Goal: Information Seeking & Learning: Learn about a topic

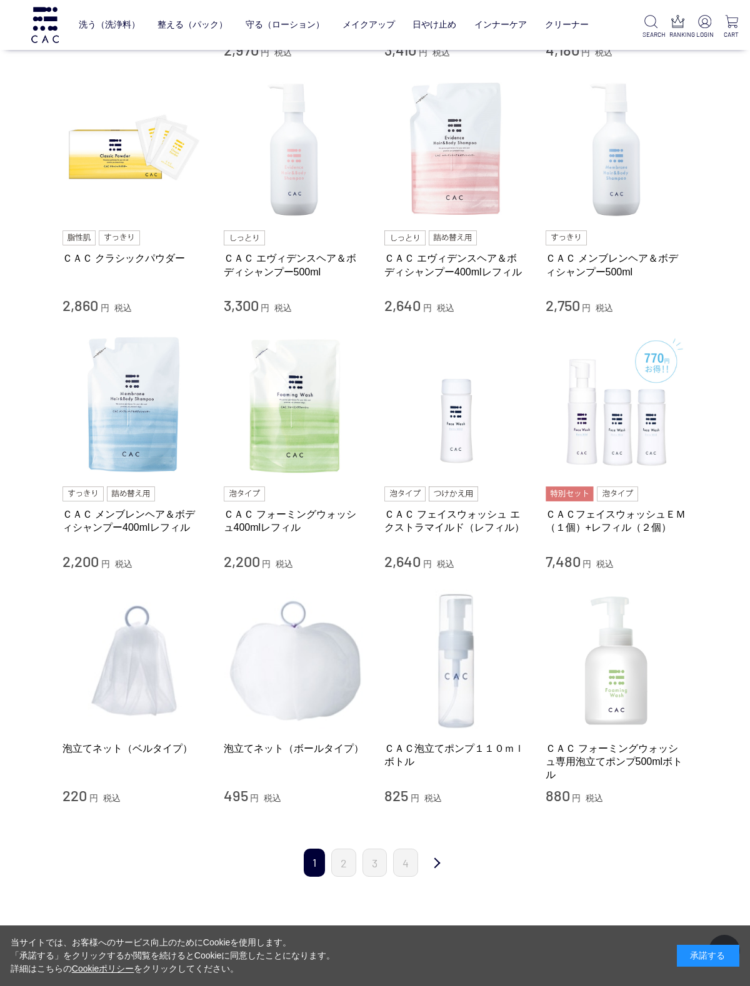
scroll to position [732, 0]
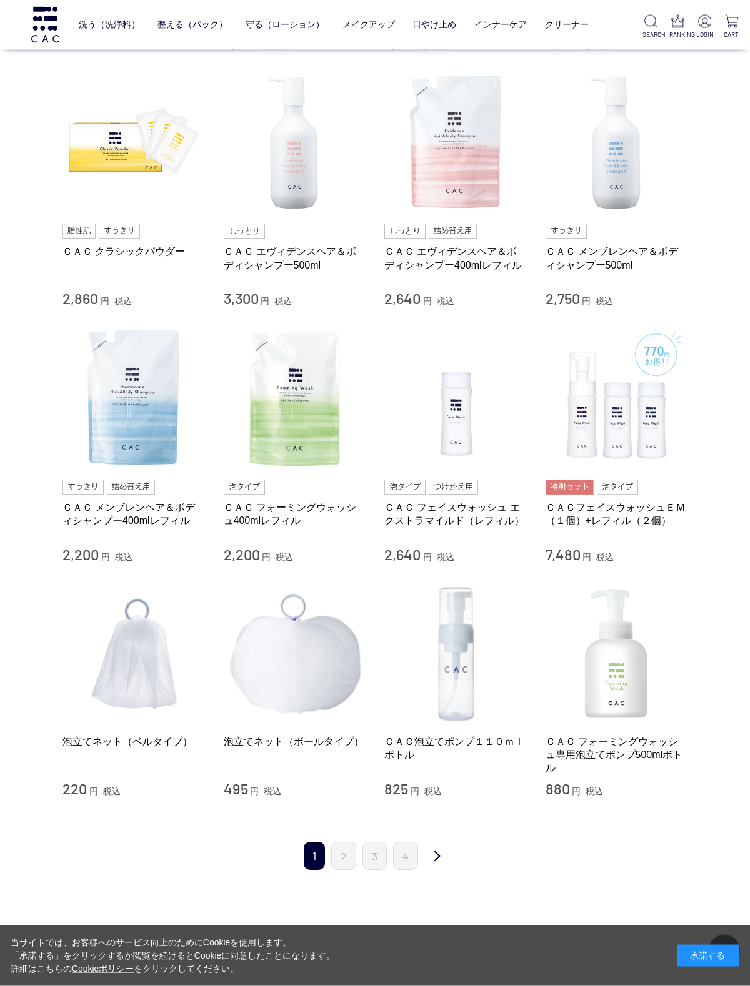
click at [349, 850] on link "2" at bounding box center [343, 856] width 25 height 28
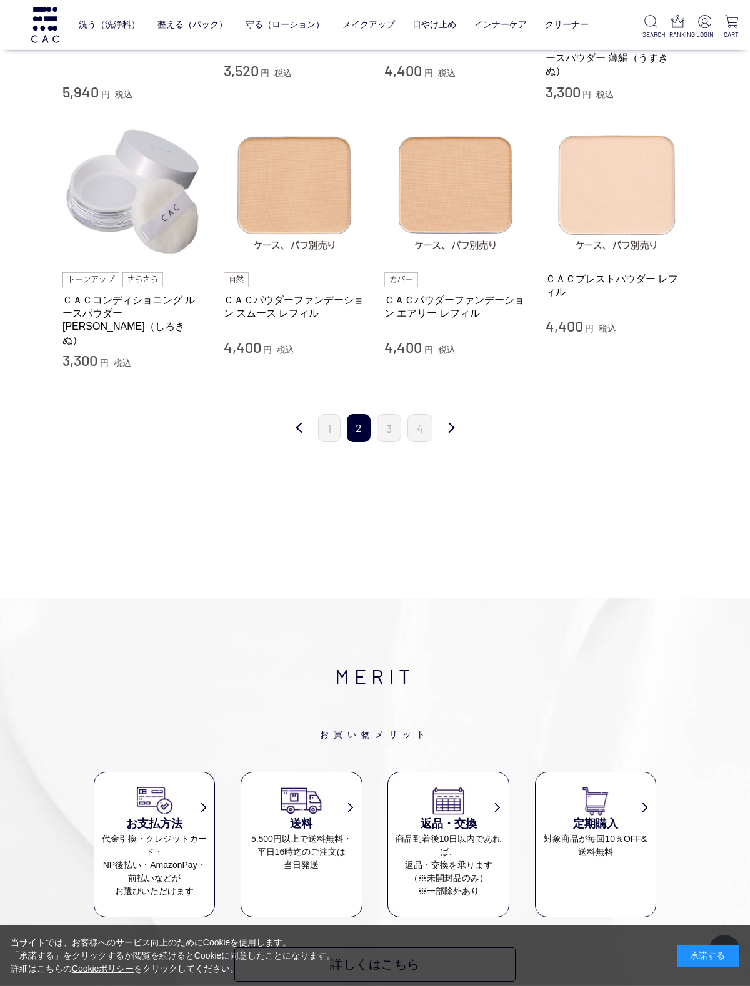
scroll to position [1179, 0]
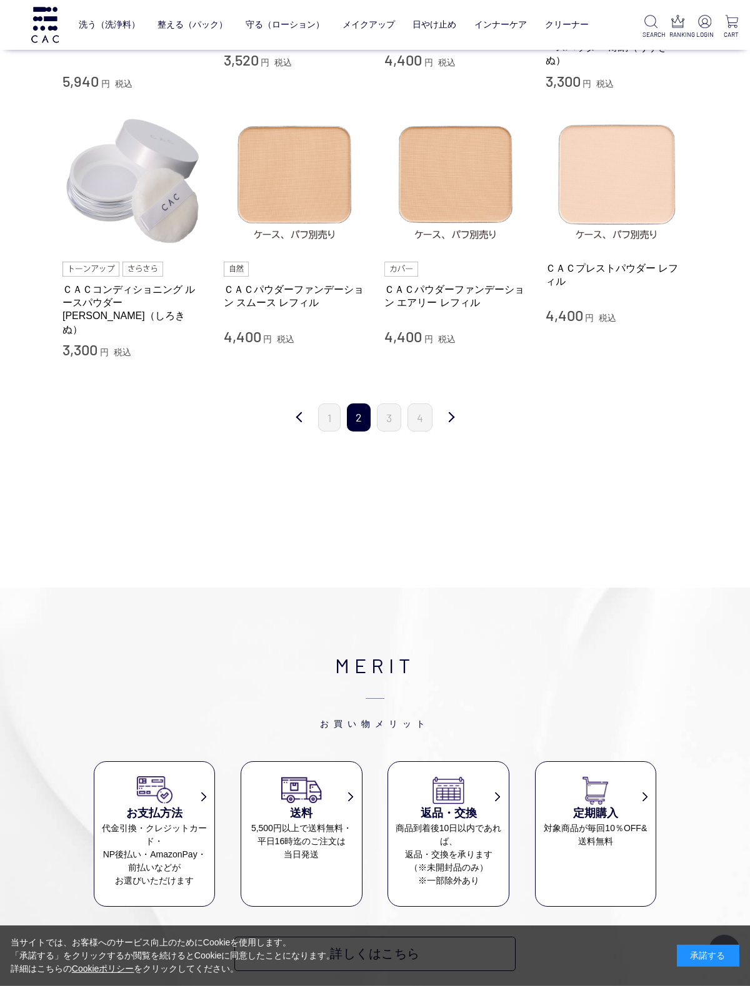
click at [397, 404] on link "3" at bounding box center [389, 418] width 24 height 28
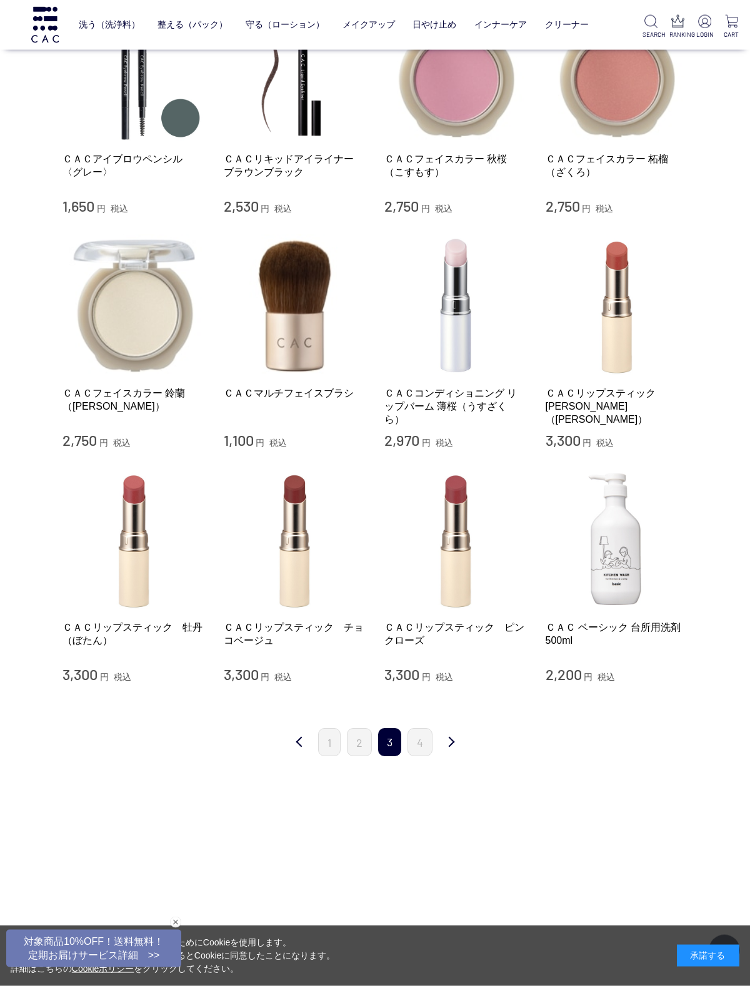
scroll to position [735, 0]
click at [425, 732] on link "4" at bounding box center [419, 742] width 25 height 28
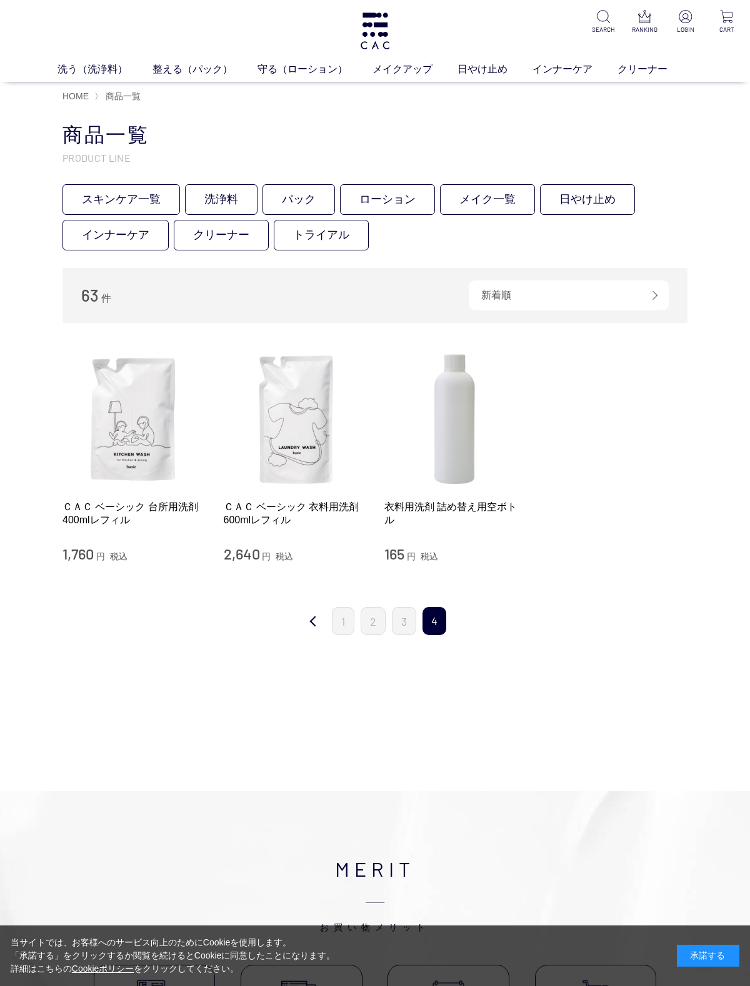
click at [126, 194] on link "スキンケア一覧" at bounding box center [120, 199] width 117 height 31
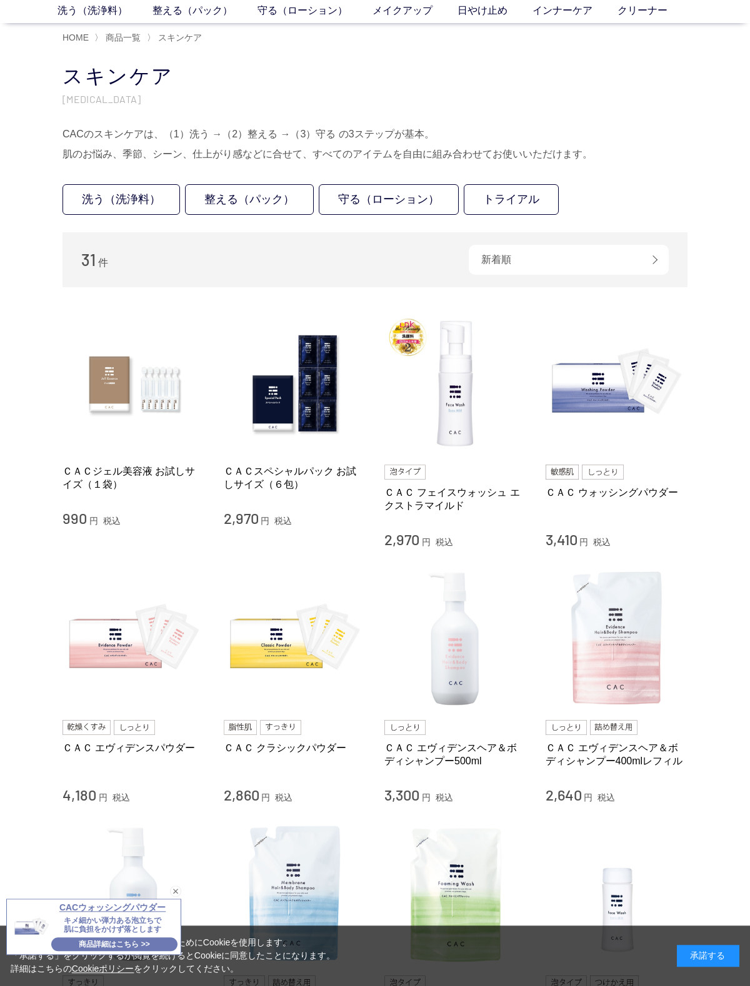
scroll to position [59, 0]
click at [454, 690] on img at bounding box center [455, 639] width 142 height 142
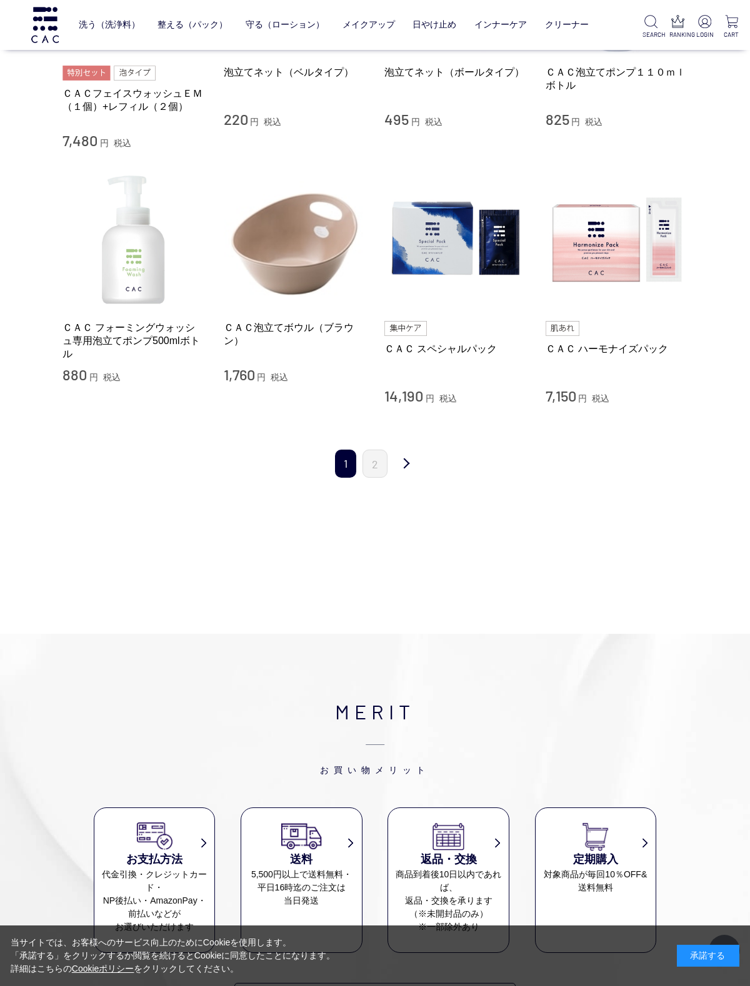
scroll to position [1145, 0]
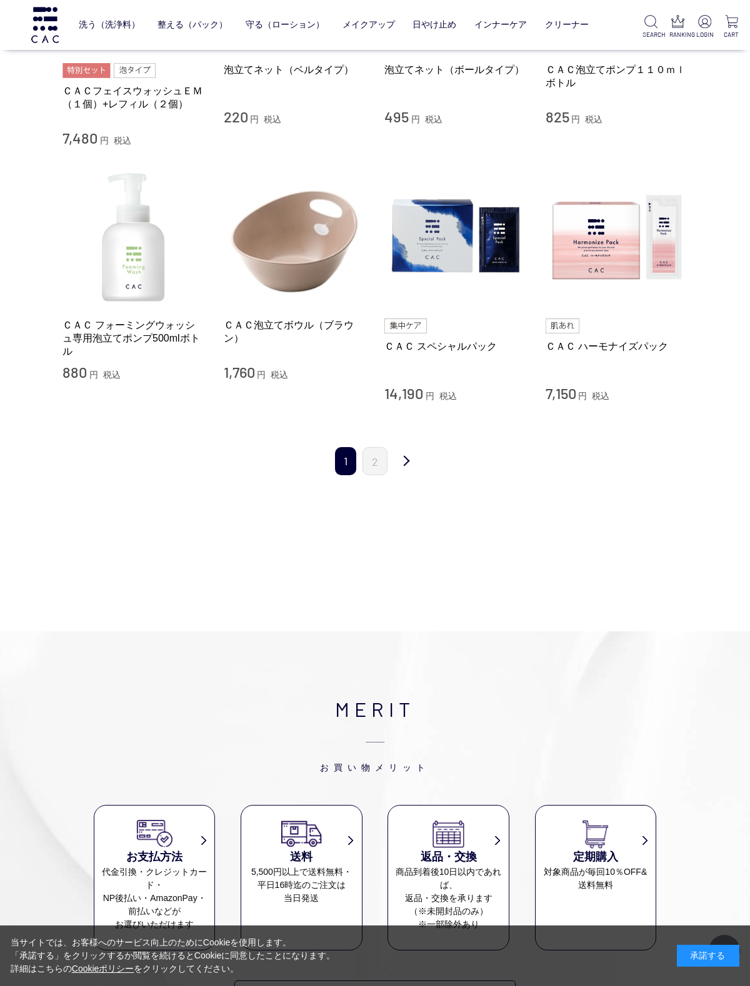
click at [379, 457] on link "2" at bounding box center [374, 461] width 25 height 28
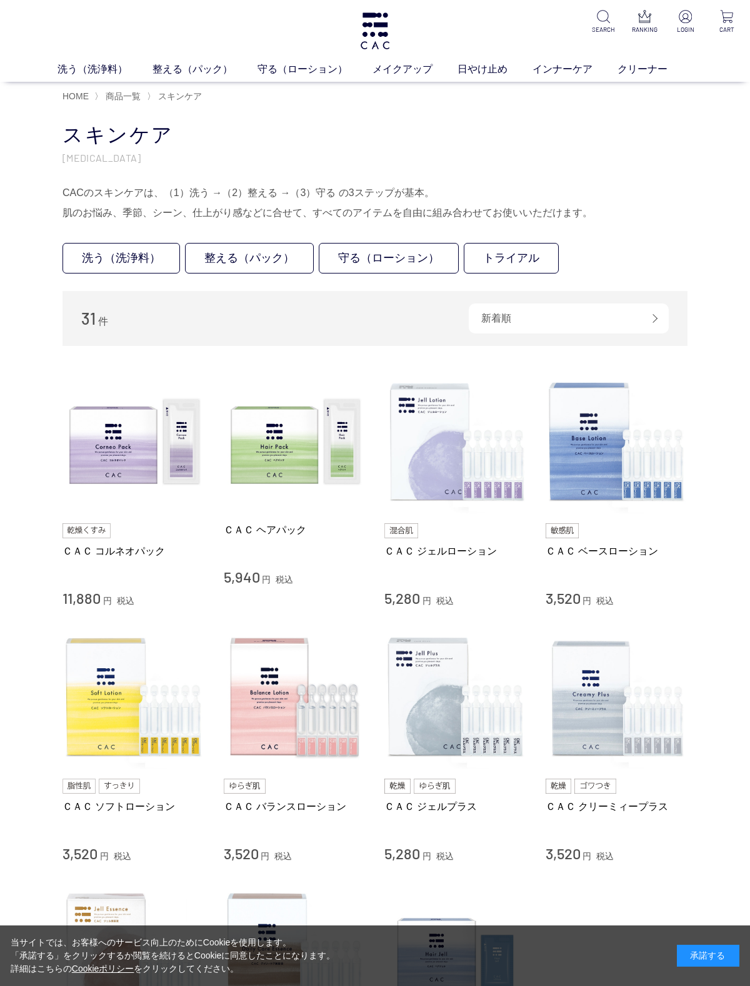
click at [289, 444] on img at bounding box center [295, 442] width 142 height 142
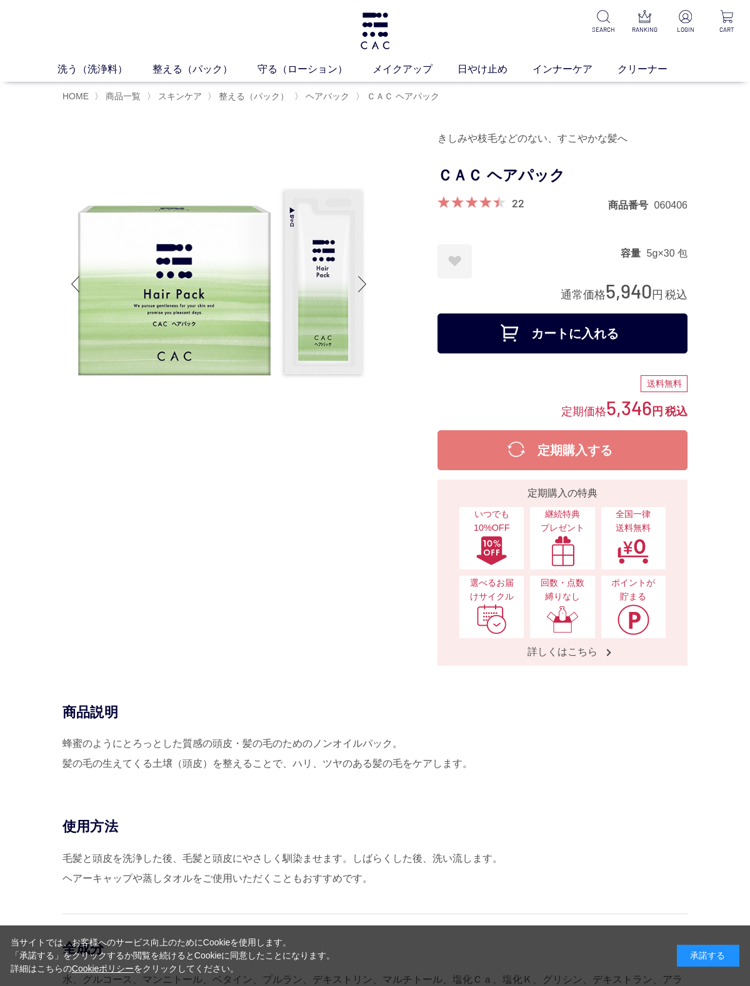
click at [189, 62] on link "整える（パック）" at bounding box center [204, 69] width 105 height 15
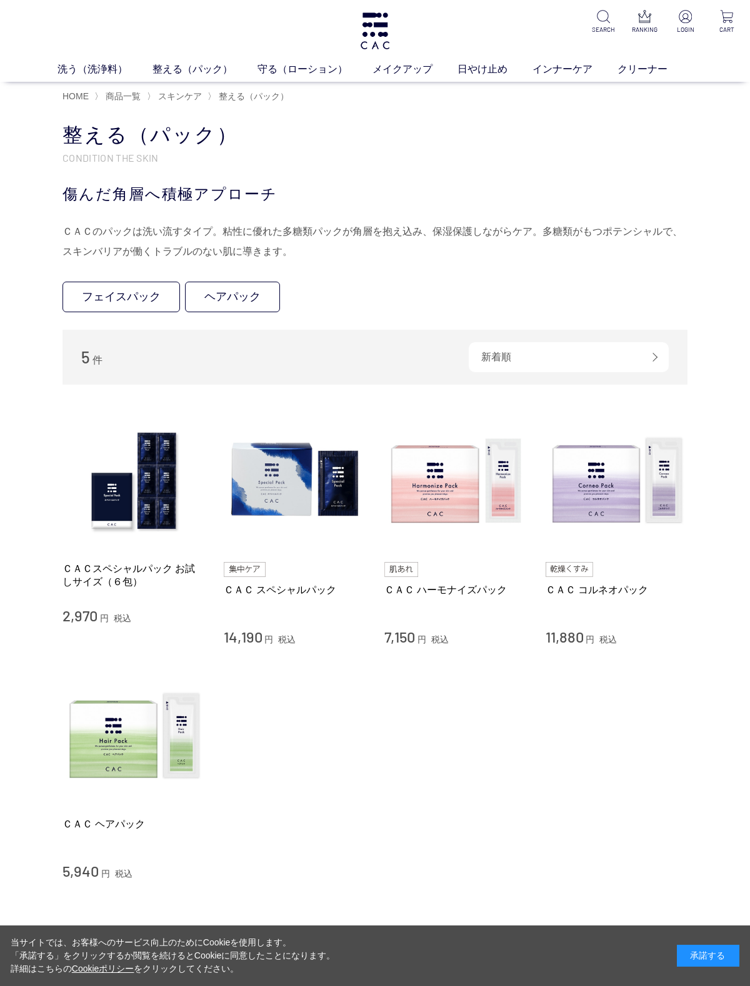
click at [124, 101] on span "商品一覧" at bounding box center [123, 96] width 35 height 10
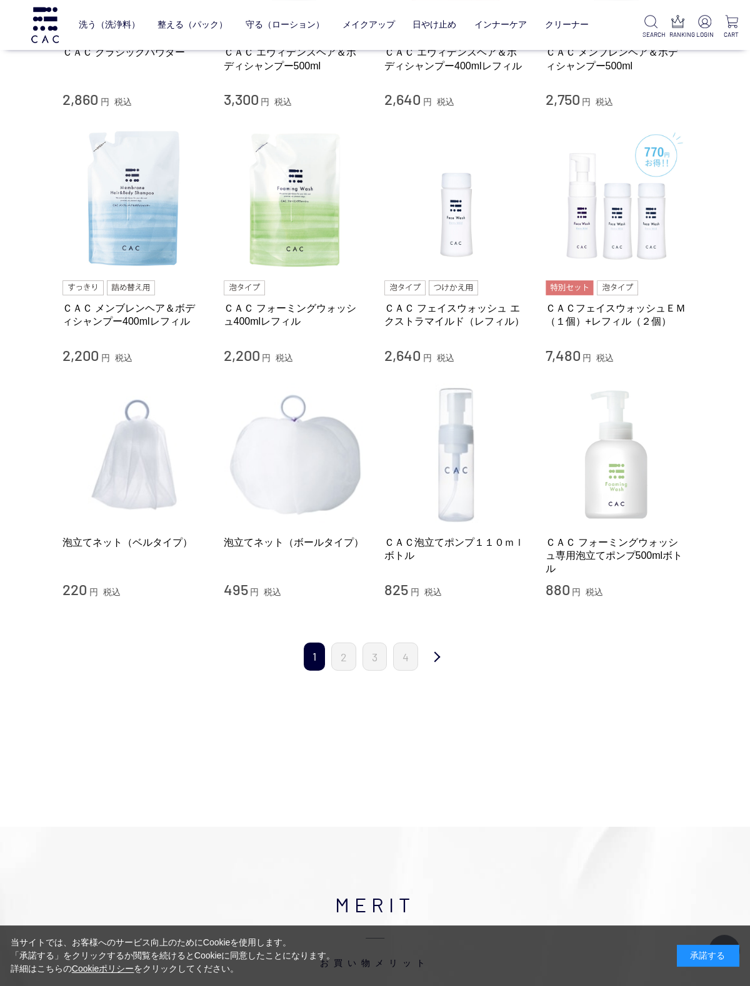
scroll to position [996, 0]
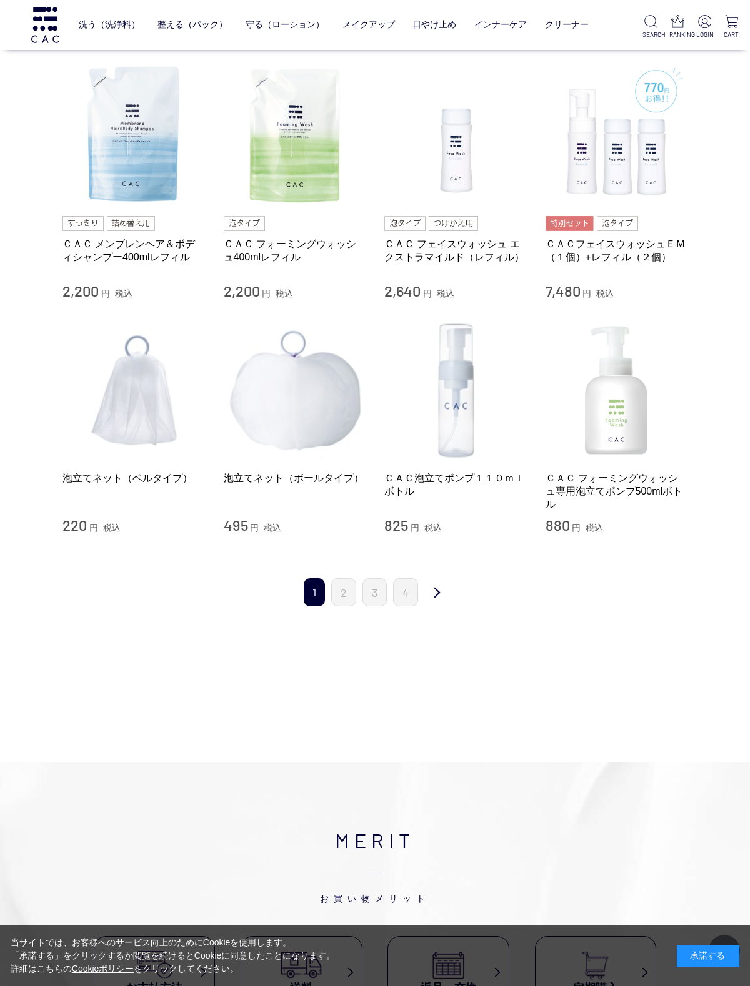
click at [410, 582] on link "4" at bounding box center [405, 592] width 25 height 28
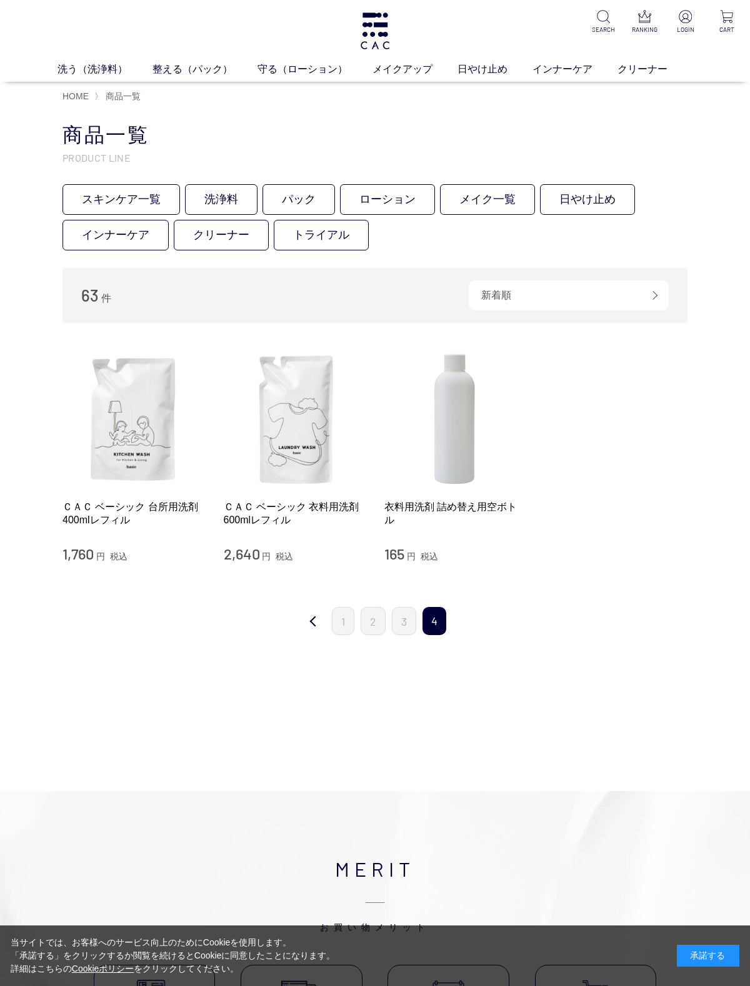
click at [405, 608] on link "3" at bounding box center [404, 621] width 24 height 28
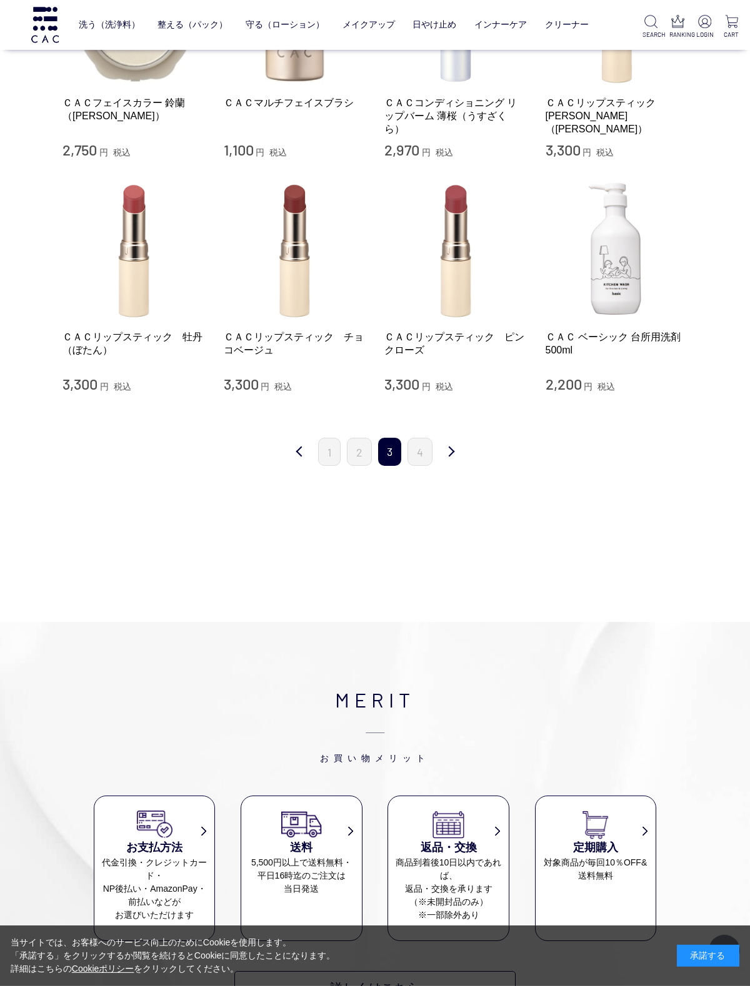
scroll to position [1026, 0]
click at [360, 440] on link "2" at bounding box center [359, 451] width 25 height 28
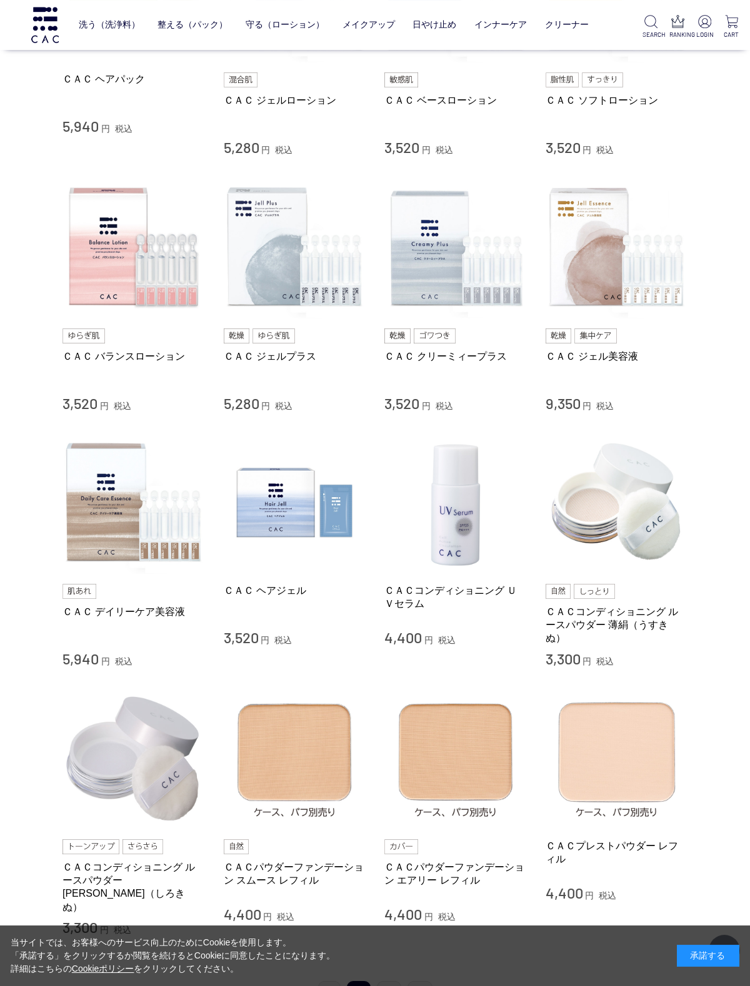
scroll to position [601, 0]
click at [295, 500] on img at bounding box center [295, 503] width 142 height 142
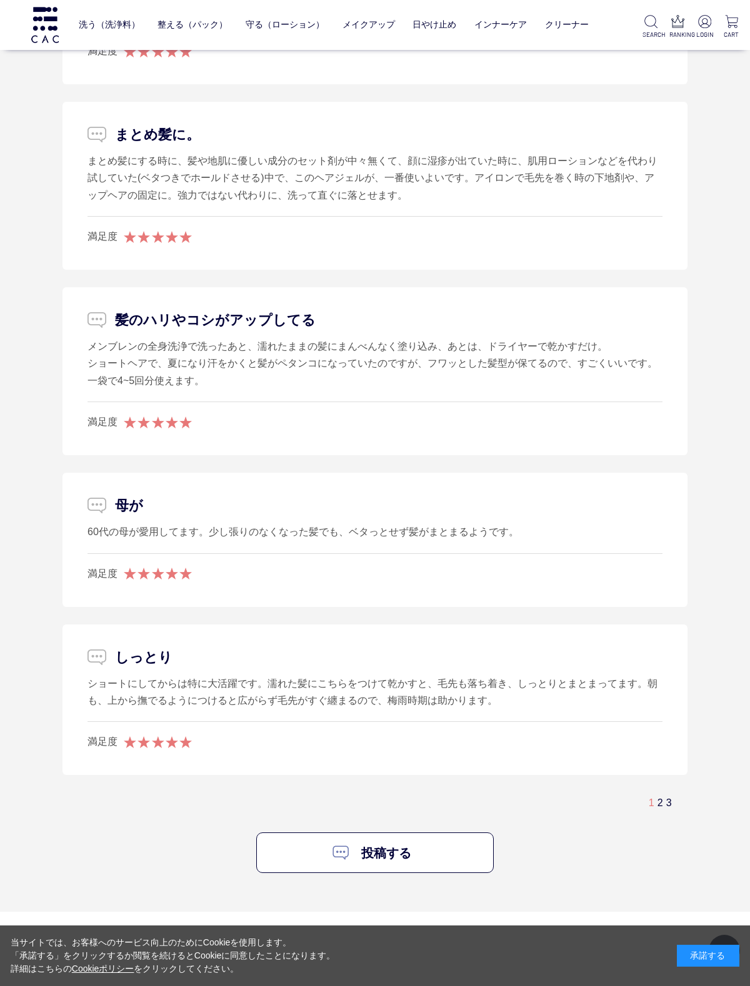
scroll to position [2483, 0]
click at [666, 798] on link "3" at bounding box center [669, 803] width 6 height 11
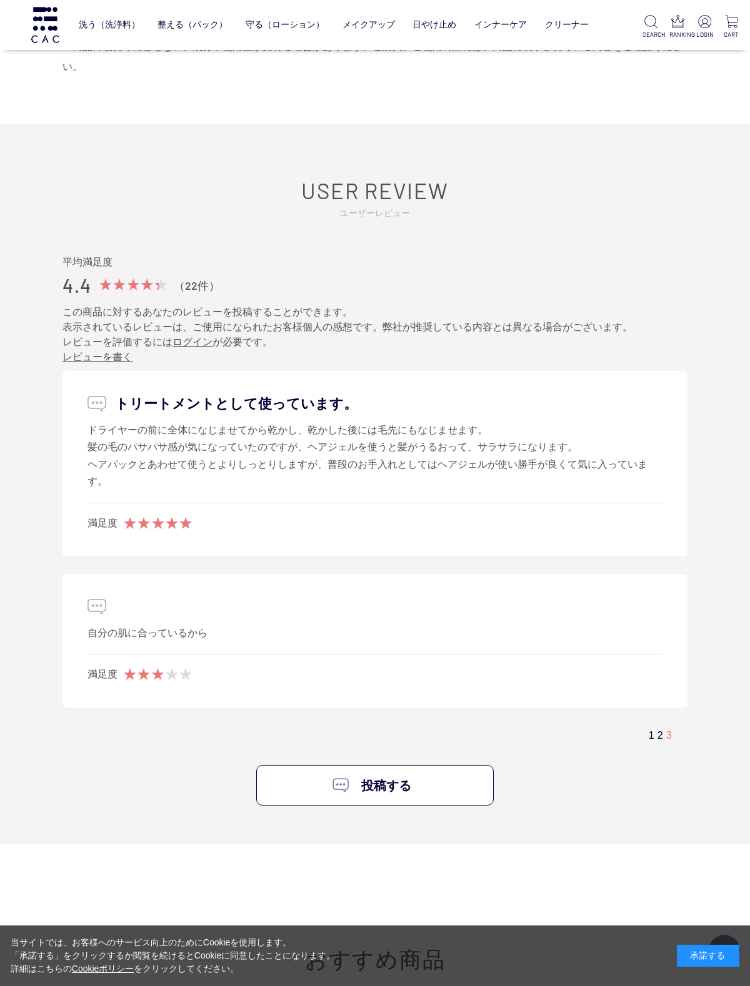
scroll to position [886, 0]
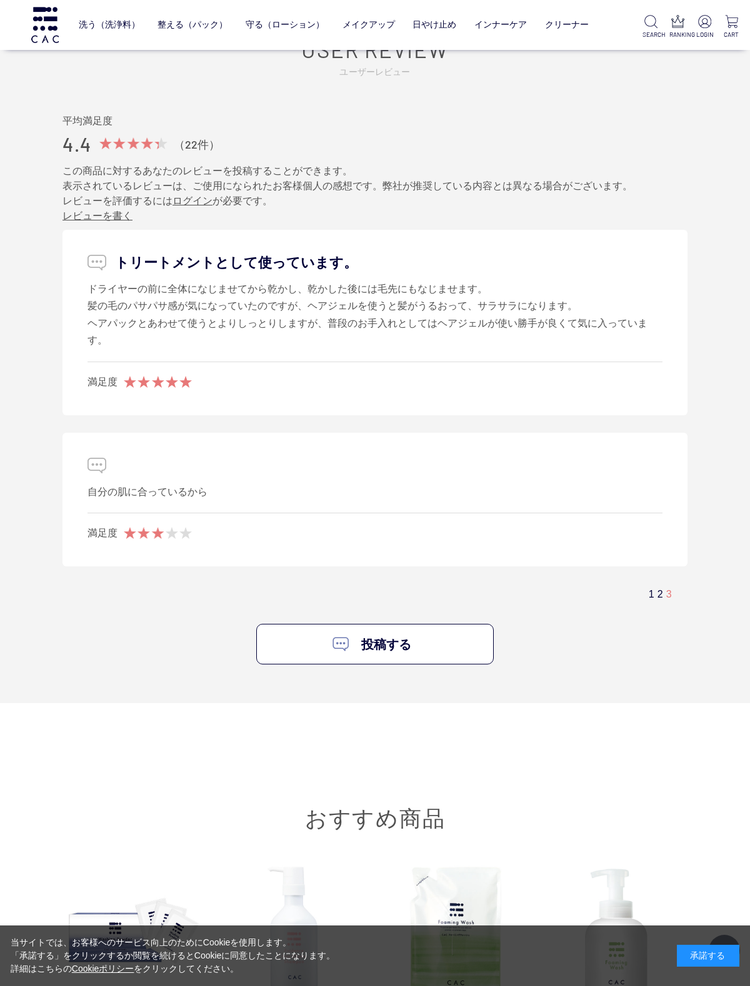
click at [657, 592] on link "2" at bounding box center [660, 594] width 6 height 11
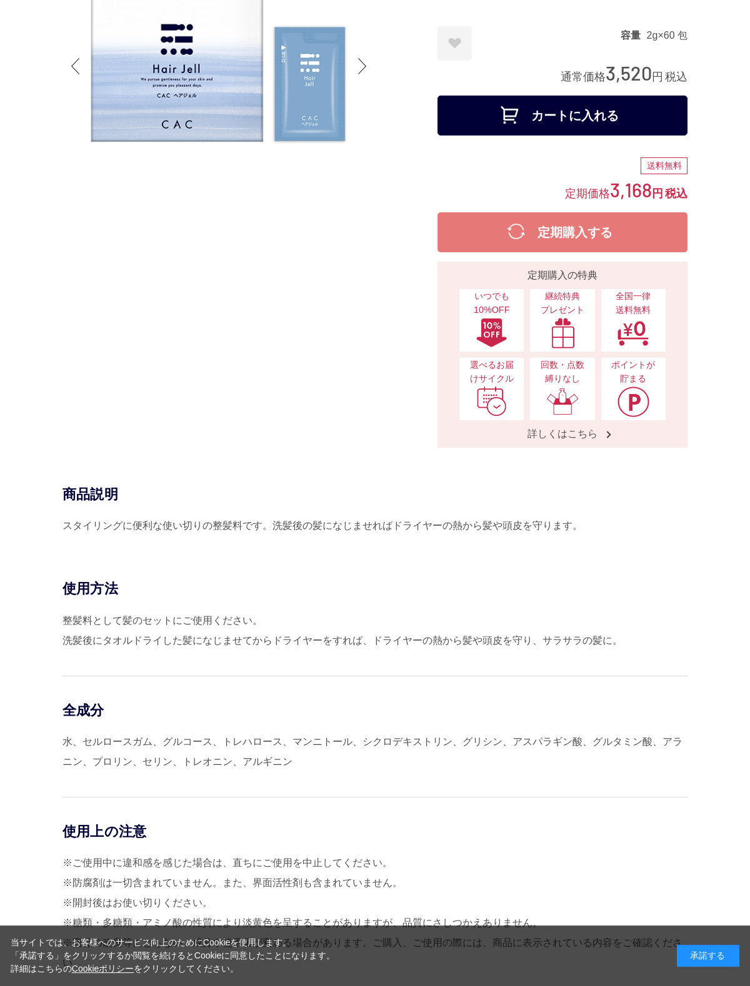
scroll to position [0, 0]
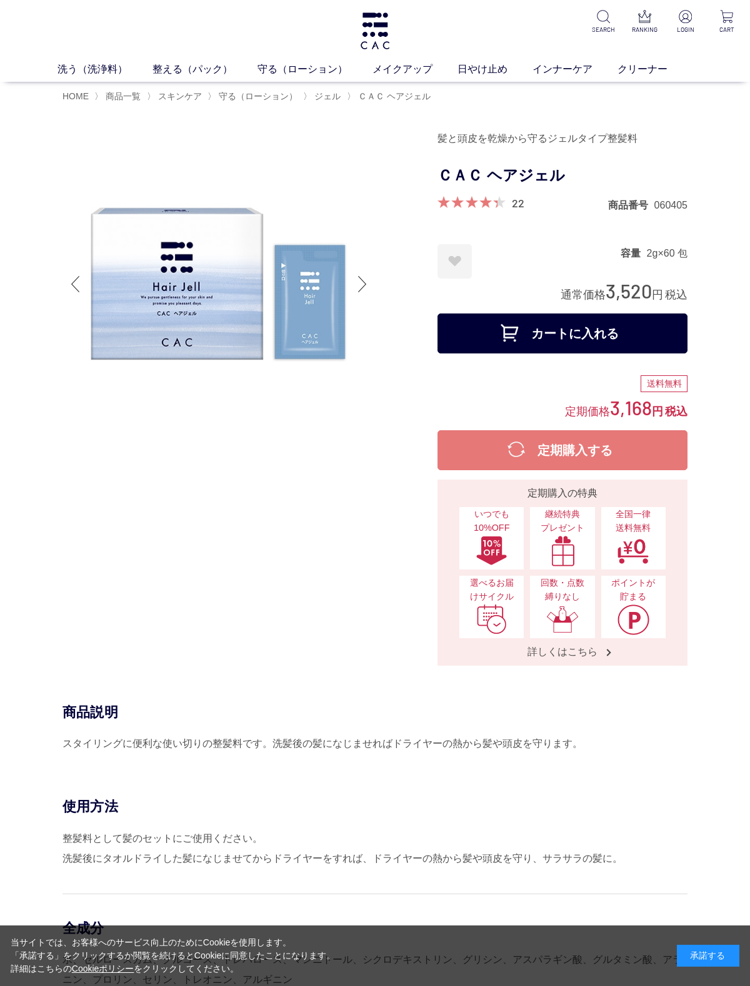
click at [141, 93] on span "商品一覧" at bounding box center [123, 96] width 35 height 10
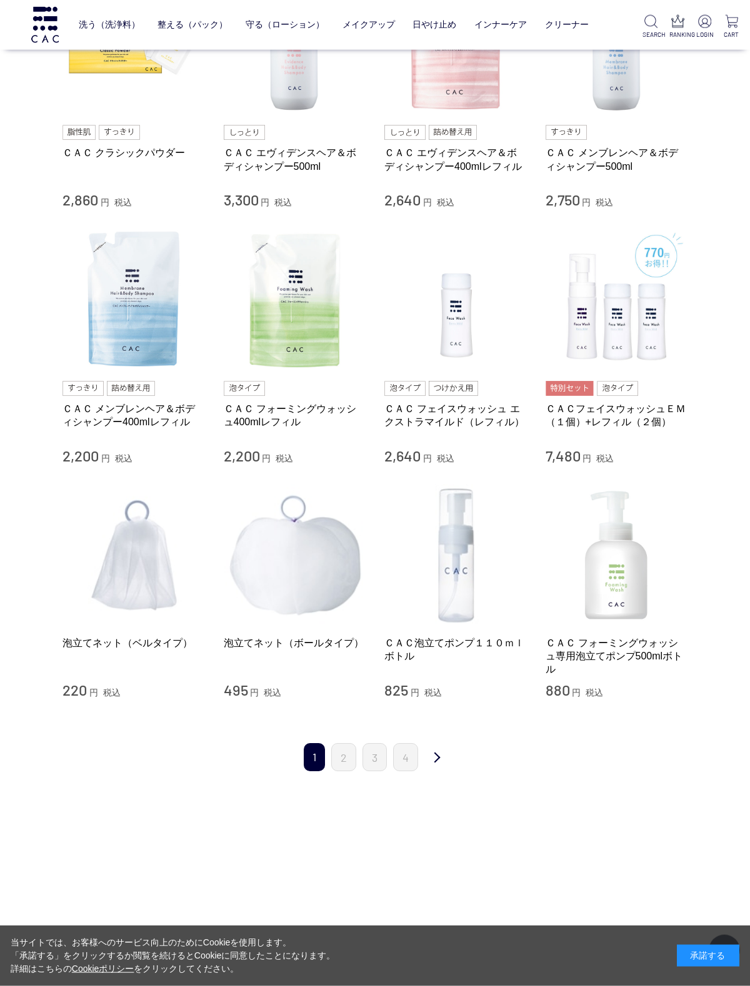
scroll to position [831, 0]
click at [132, 542] on img at bounding box center [133, 554] width 142 height 142
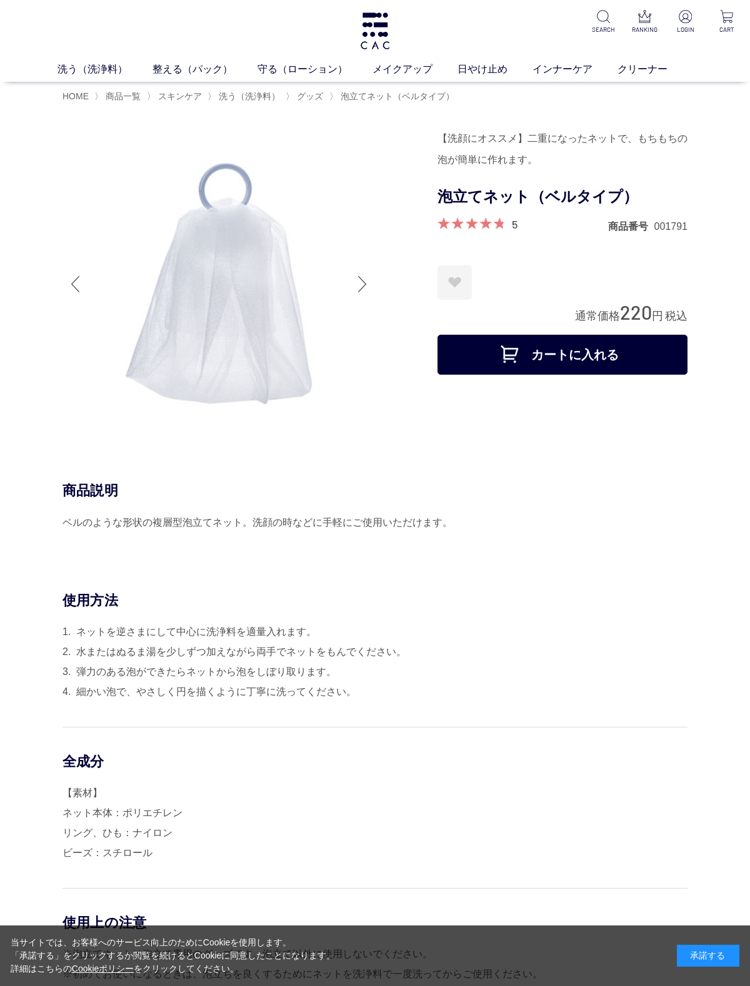
click at [87, 92] on span "HOME" at bounding box center [75, 96] width 26 height 10
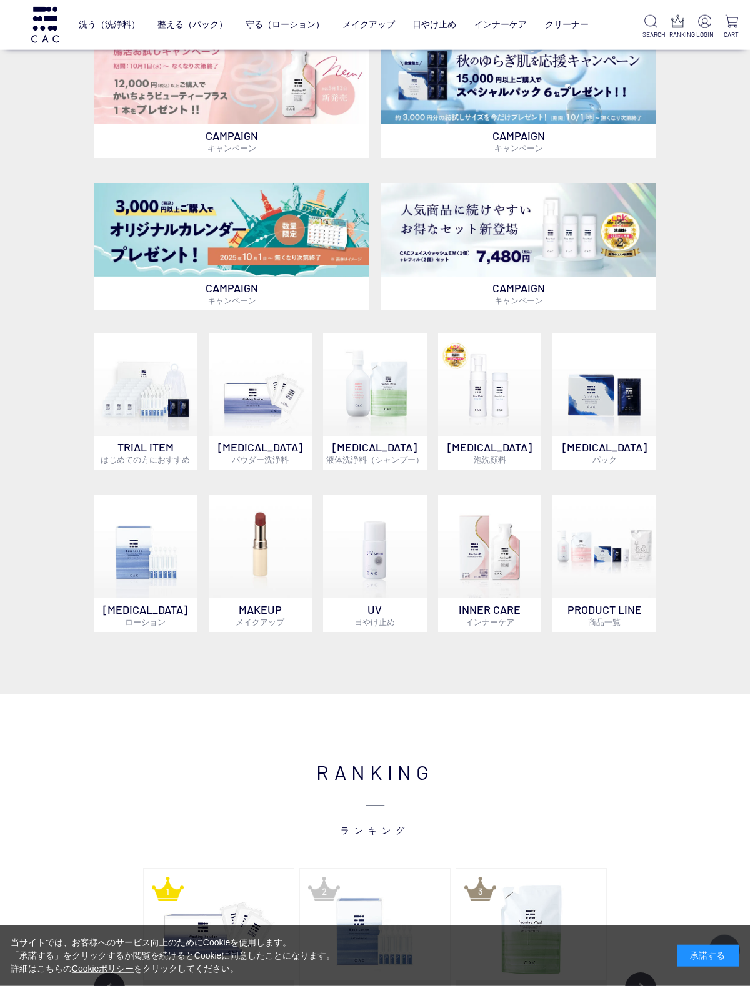
scroll to position [321, 0]
click at [145, 408] on img at bounding box center [146, 384] width 104 height 104
click at [490, 385] on img at bounding box center [490, 384] width 104 height 104
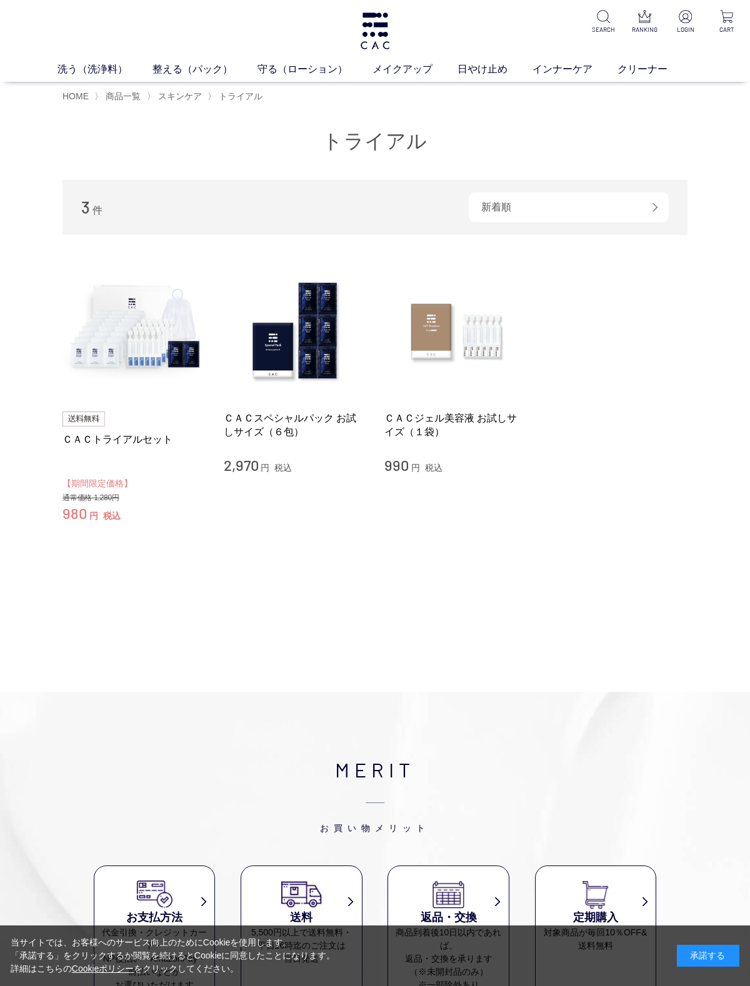
click at [142, 335] on img at bounding box center [133, 331] width 142 height 142
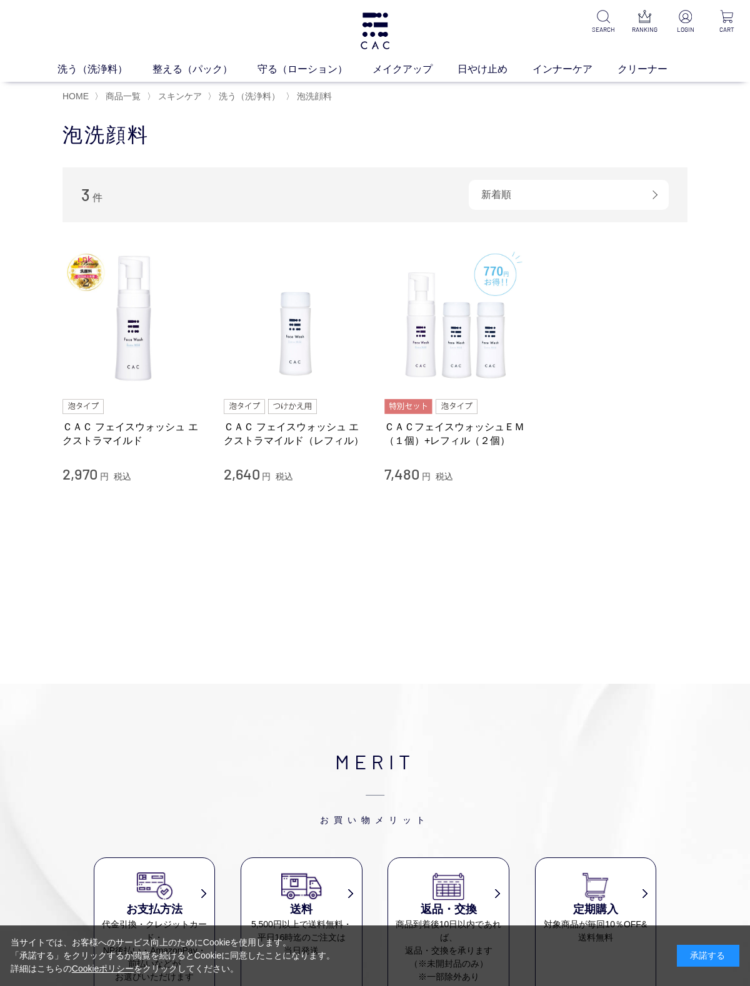
click at [140, 350] on img at bounding box center [133, 318] width 142 height 142
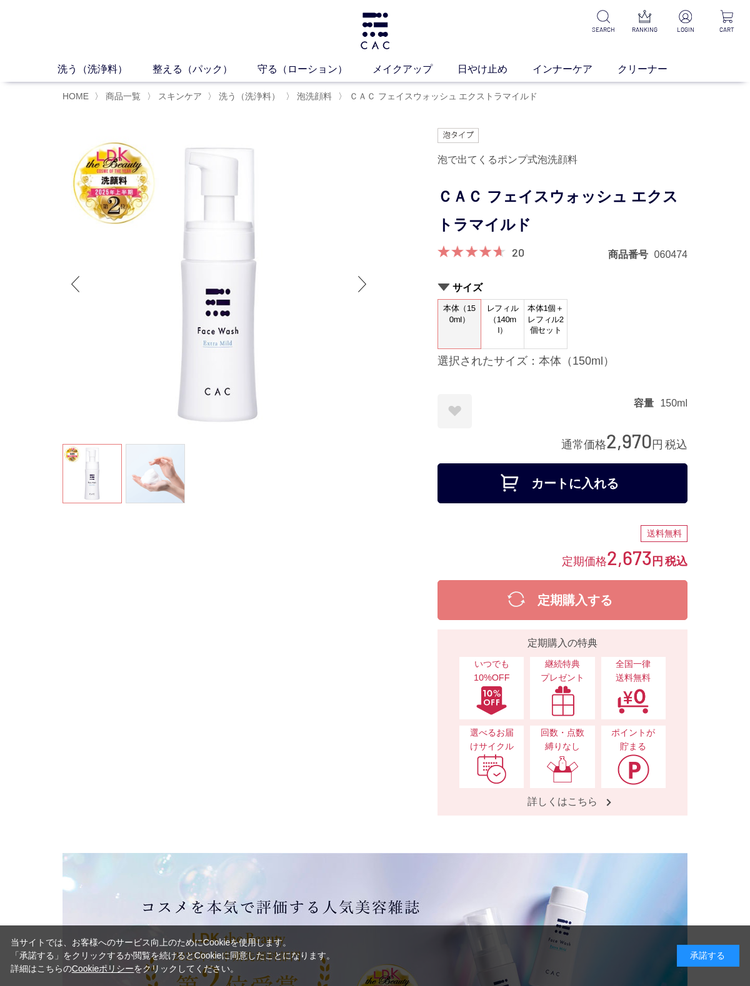
click at [518, 246] on link "20" at bounding box center [518, 252] width 12 height 14
click at [84, 94] on span "HOME" at bounding box center [75, 96] width 26 height 10
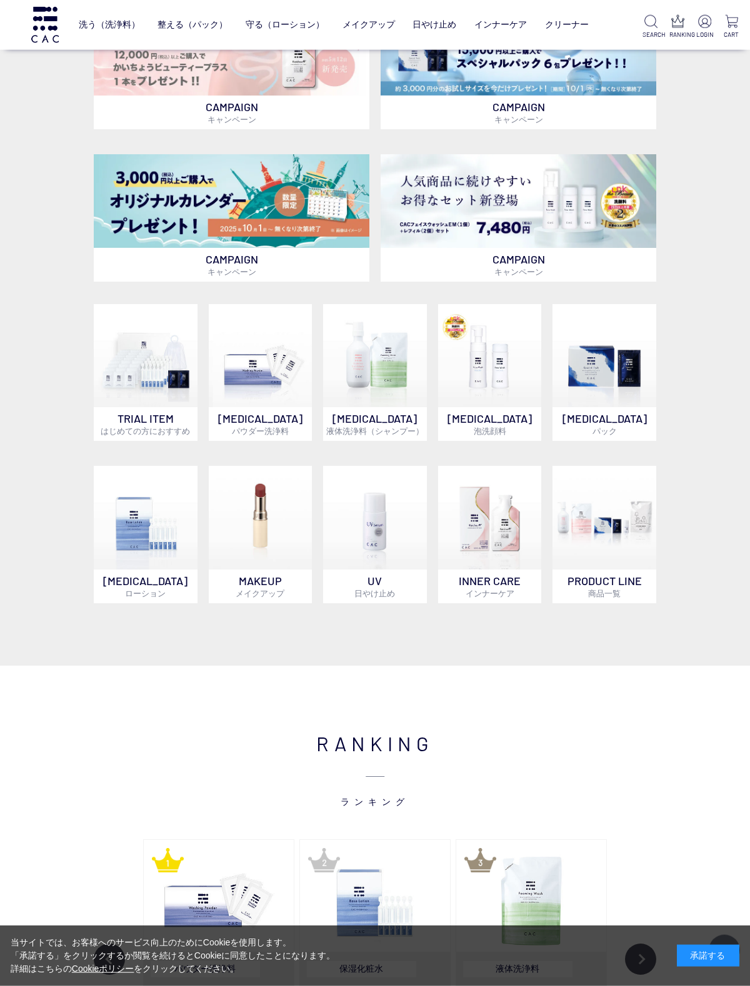
scroll to position [350, 0]
click at [251, 541] on img at bounding box center [261, 517] width 104 height 104
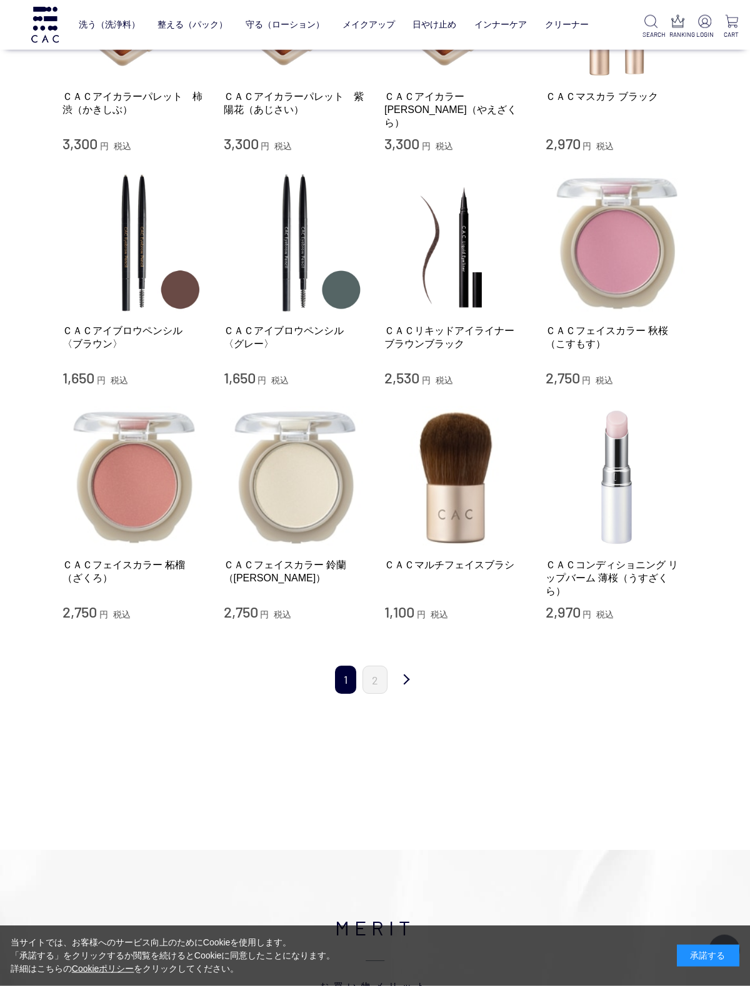
scroll to position [894, 0]
click at [375, 667] on link "2" at bounding box center [374, 679] width 25 height 28
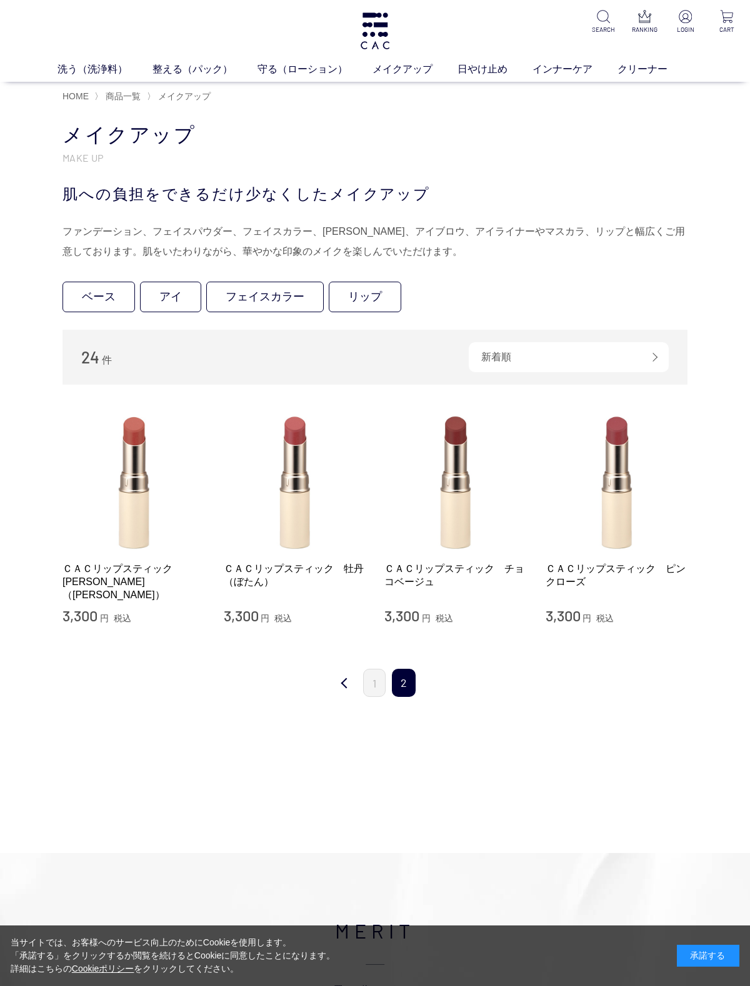
click at [355, 673] on link "前" at bounding box center [344, 683] width 25 height 29
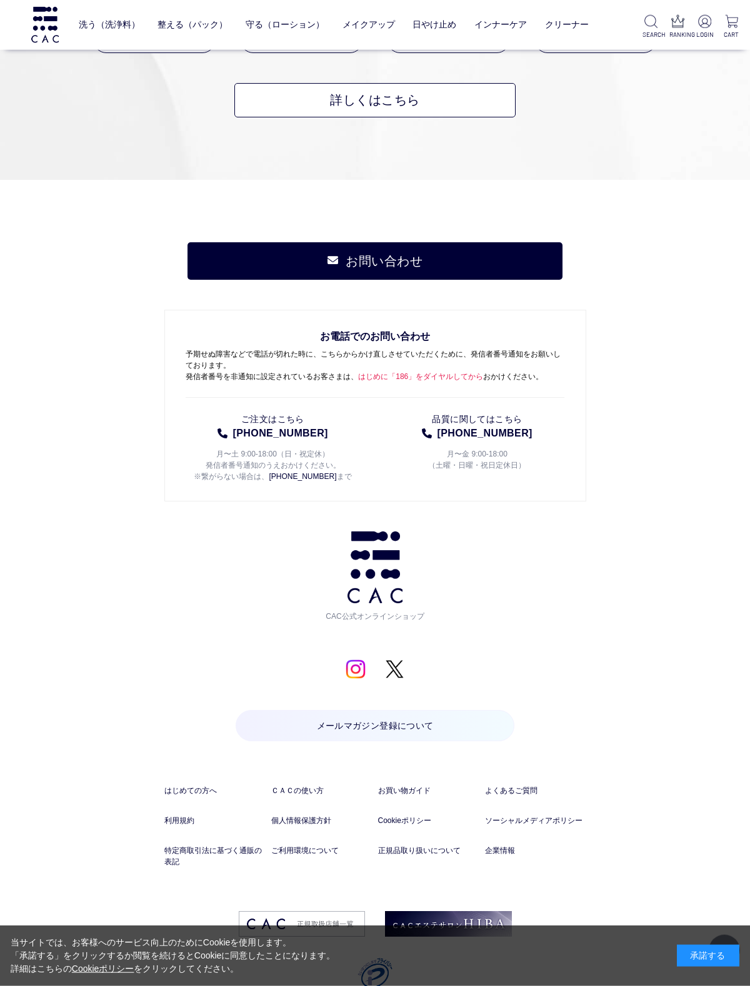
scroll to position [2023, 0]
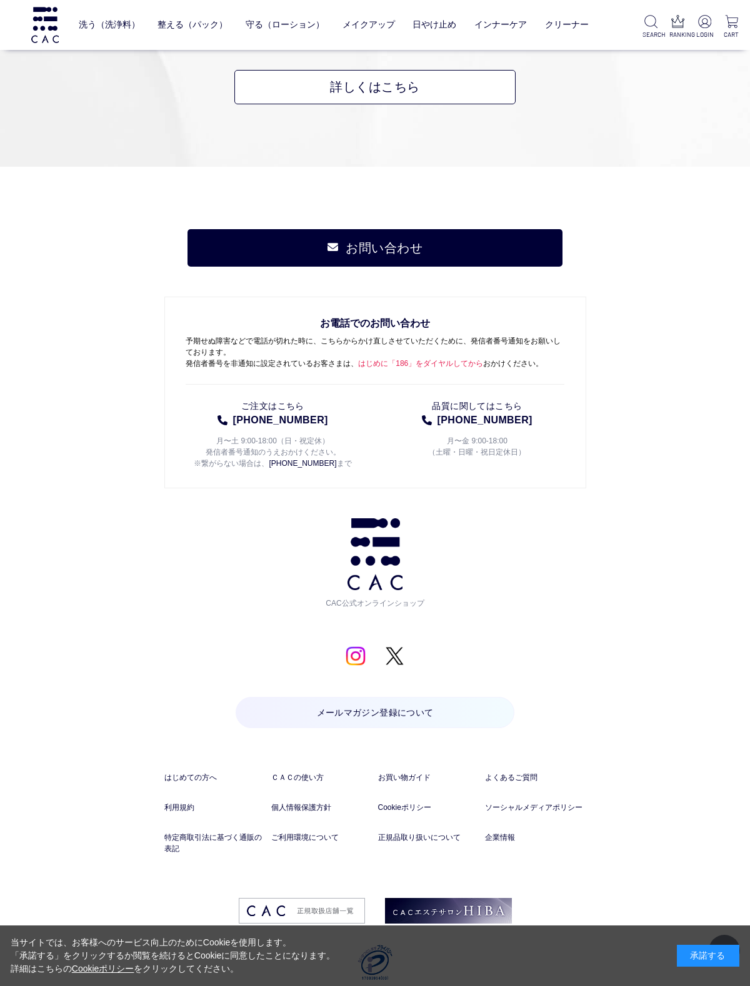
click at [462, 898] on img at bounding box center [448, 911] width 127 height 26
